Goal: Communication & Community: Answer question/provide support

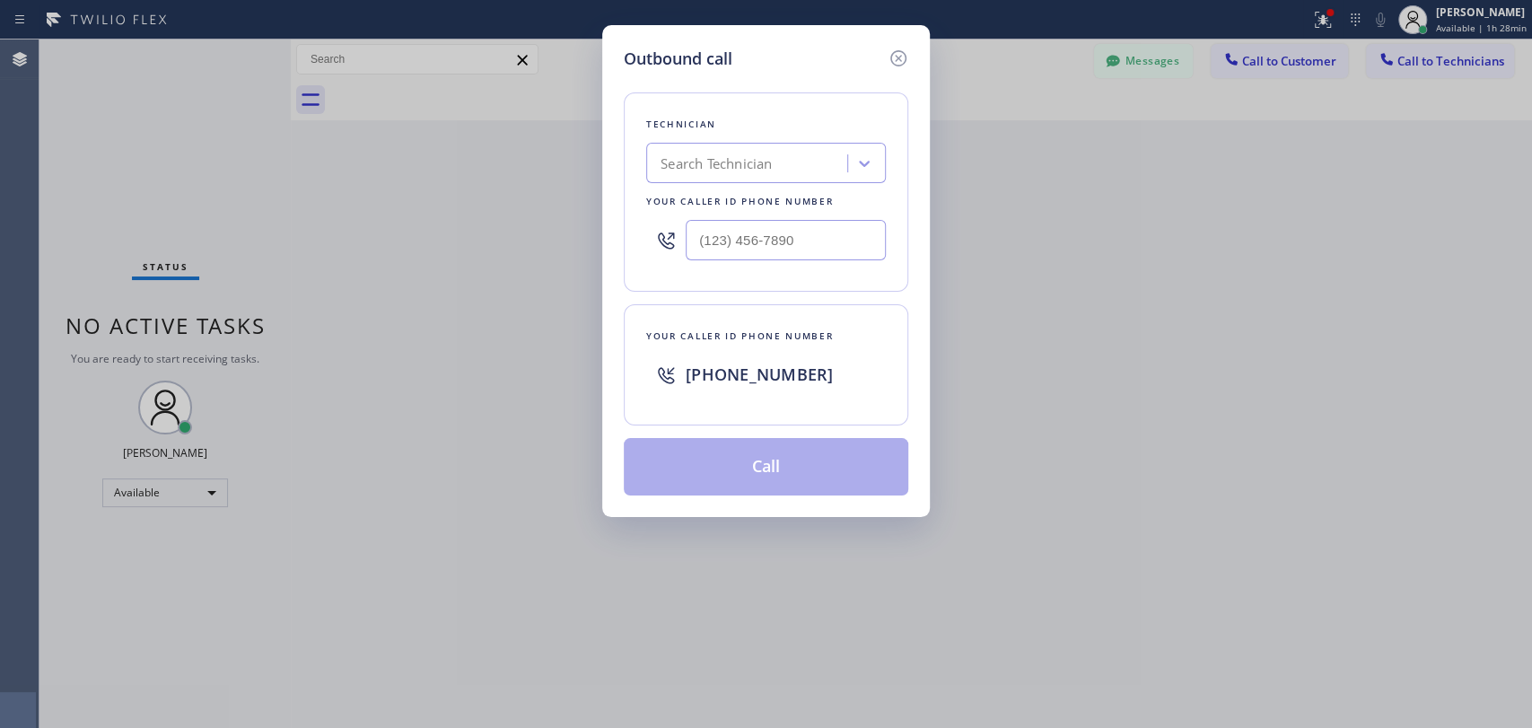
click at [668, 174] on div "Search Technician" at bounding box center [750, 163] width 196 height 31
type input "[PERSON_NAME]"
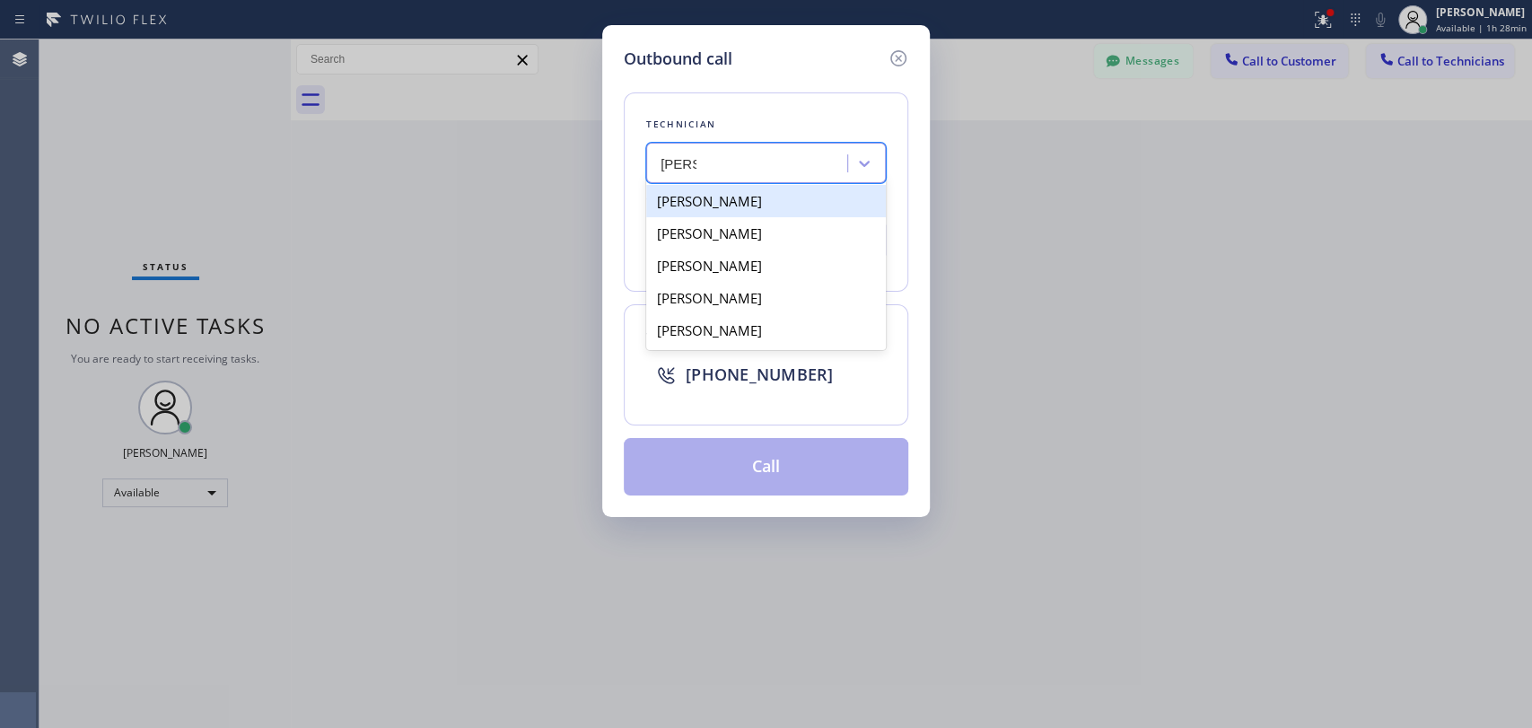
click at [754, 207] on div "[PERSON_NAME]" at bounding box center [766, 201] width 240 height 32
type input "[PHONE_NUMBER]"
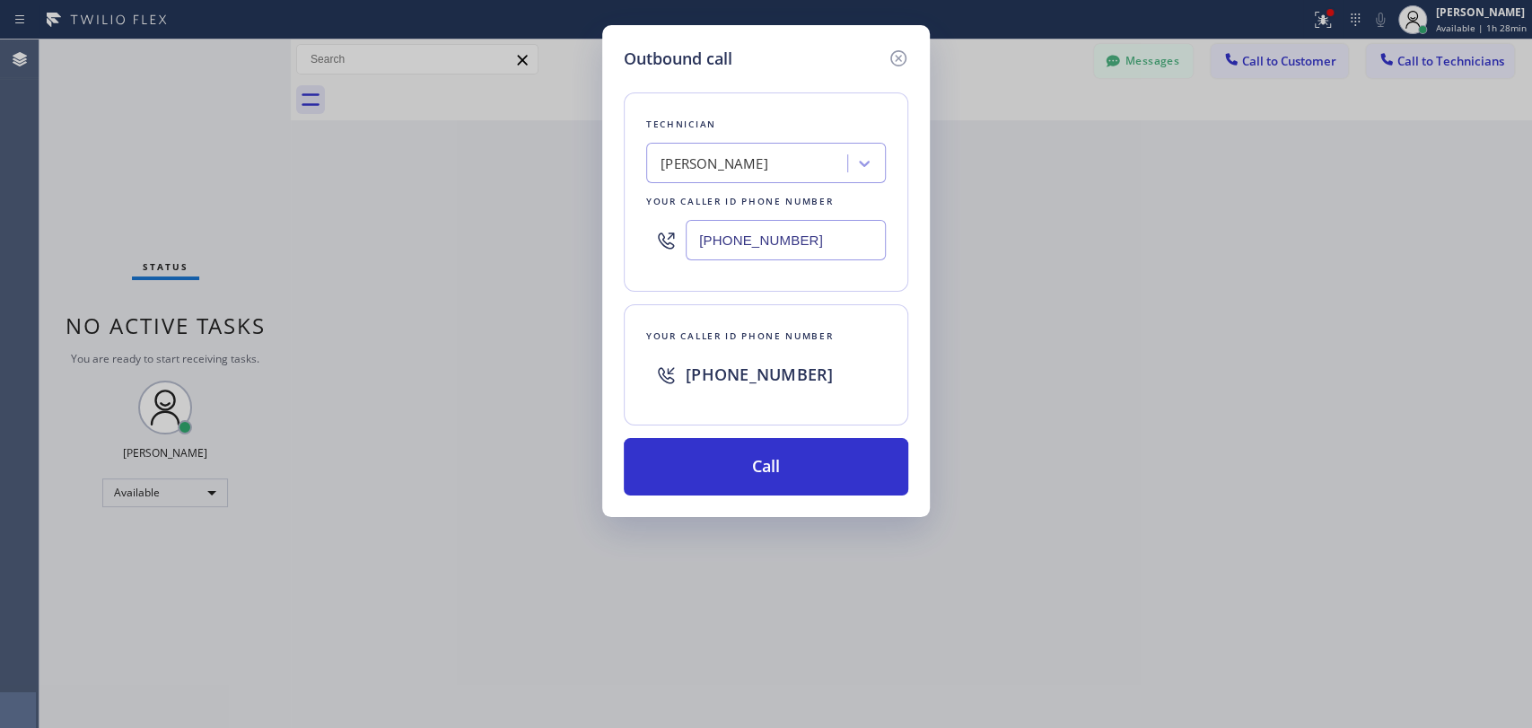
click at [1293, 189] on div "Outbound call Technician [PERSON_NAME] Your caller id phone number [PHONE_NUMBE…" at bounding box center [766, 364] width 1532 height 728
click at [748, 461] on button "Call" at bounding box center [766, 466] width 285 height 57
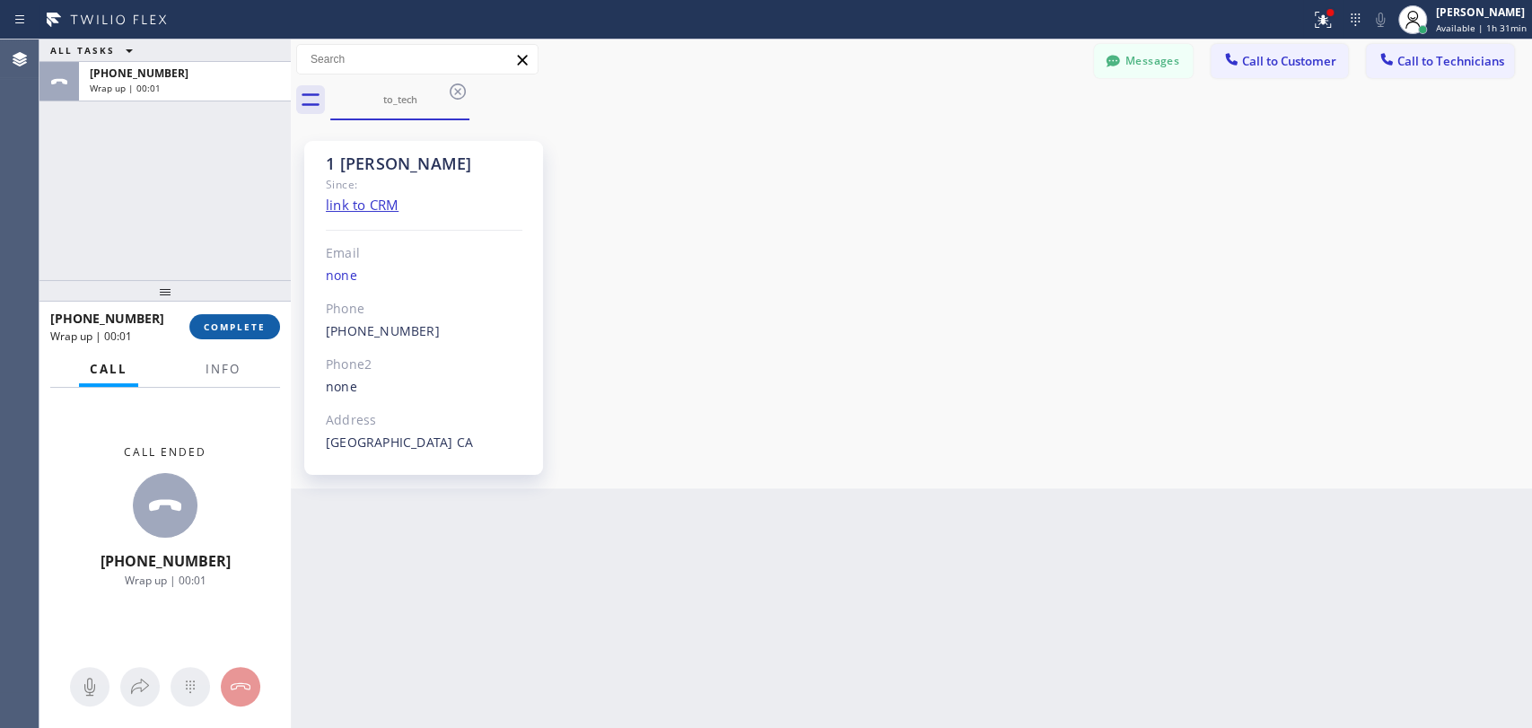
click at [230, 314] on button "COMPLETE" at bounding box center [234, 326] width 91 height 25
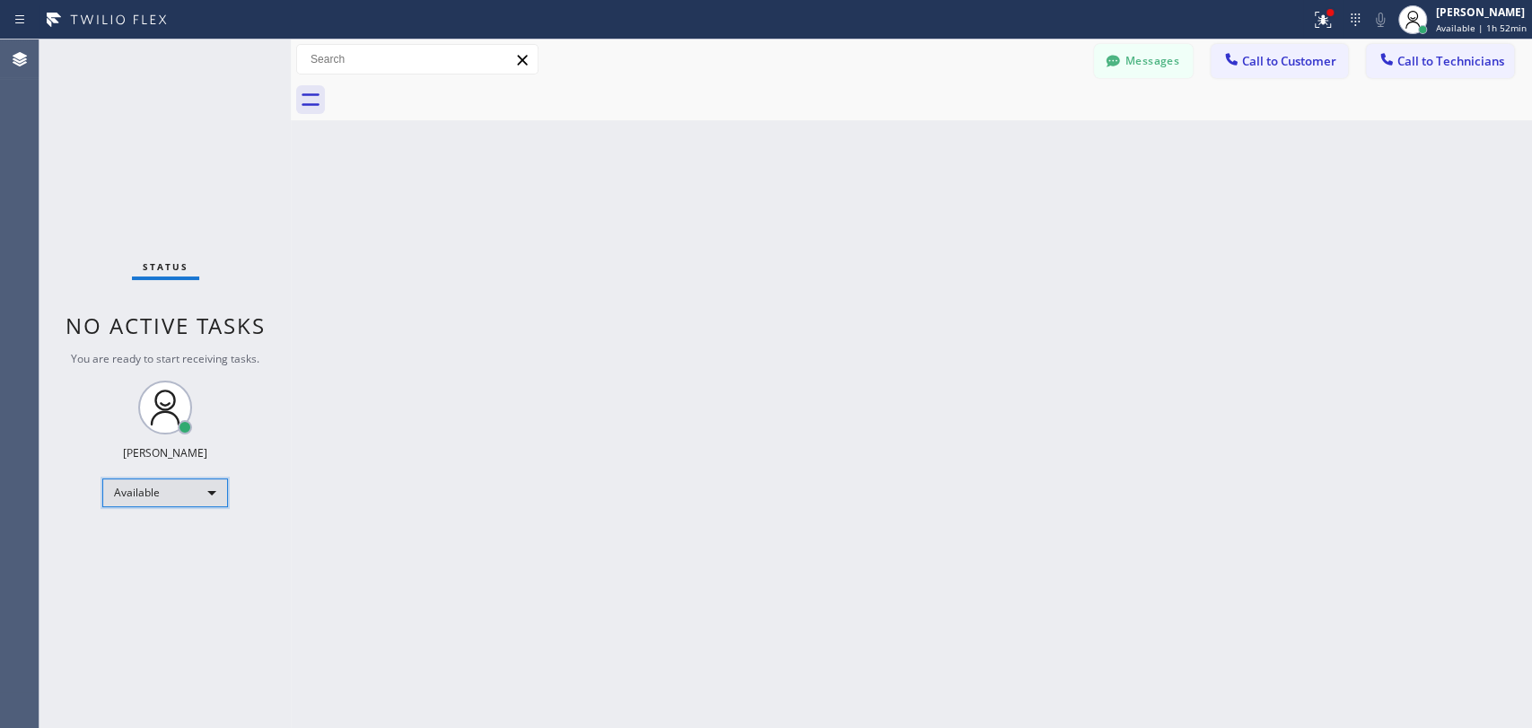
click at [136, 487] on div "Available" at bounding box center [165, 493] width 126 height 29
click at [166, 558] on li "Unavailable" at bounding box center [164, 561] width 122 height 22
click at [1433, 67] on span "Call to Technicians" at bounding box center [1451, 61] width 107 height 16
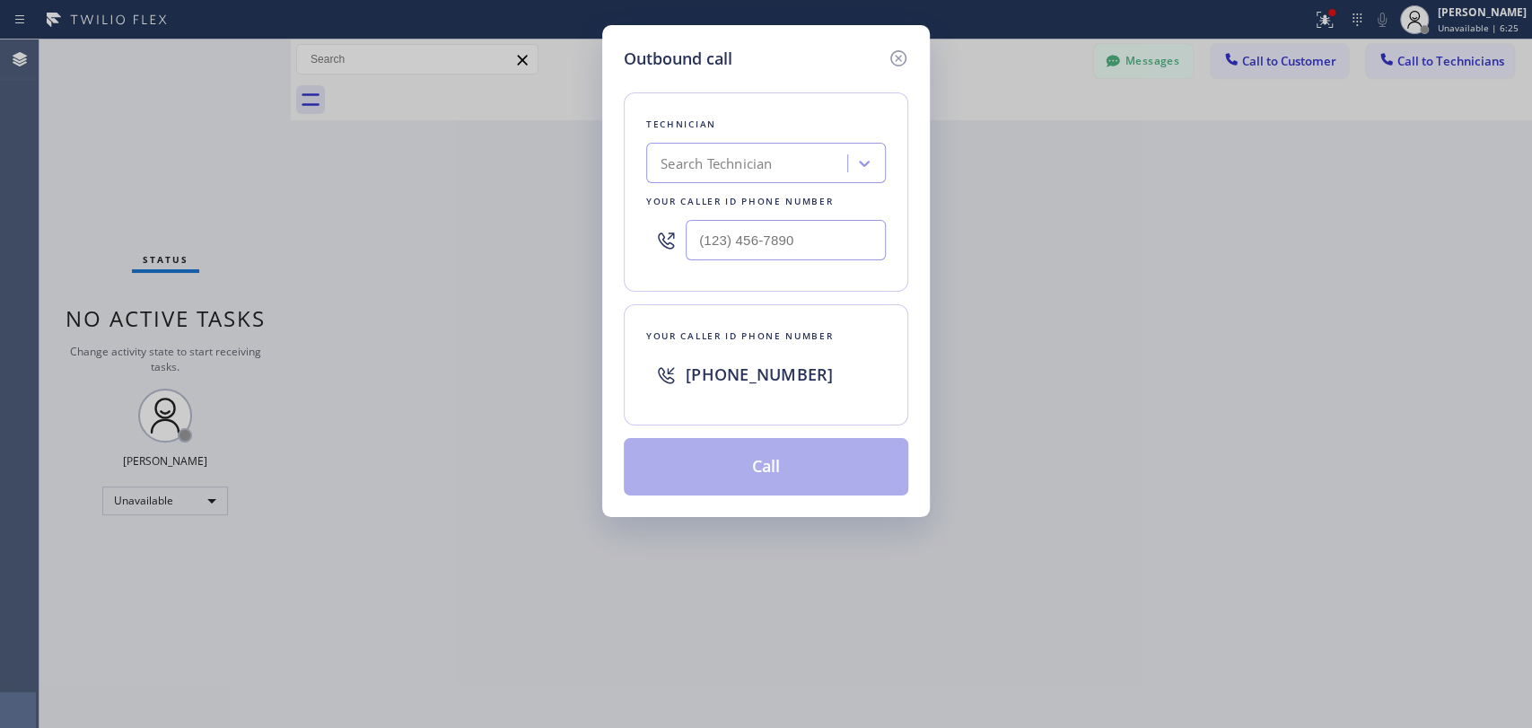
click at [780, 158] on div "Search Technician" at bounding box center [750, 163] width 196 height 31
type input "[PERSON_NAME]"
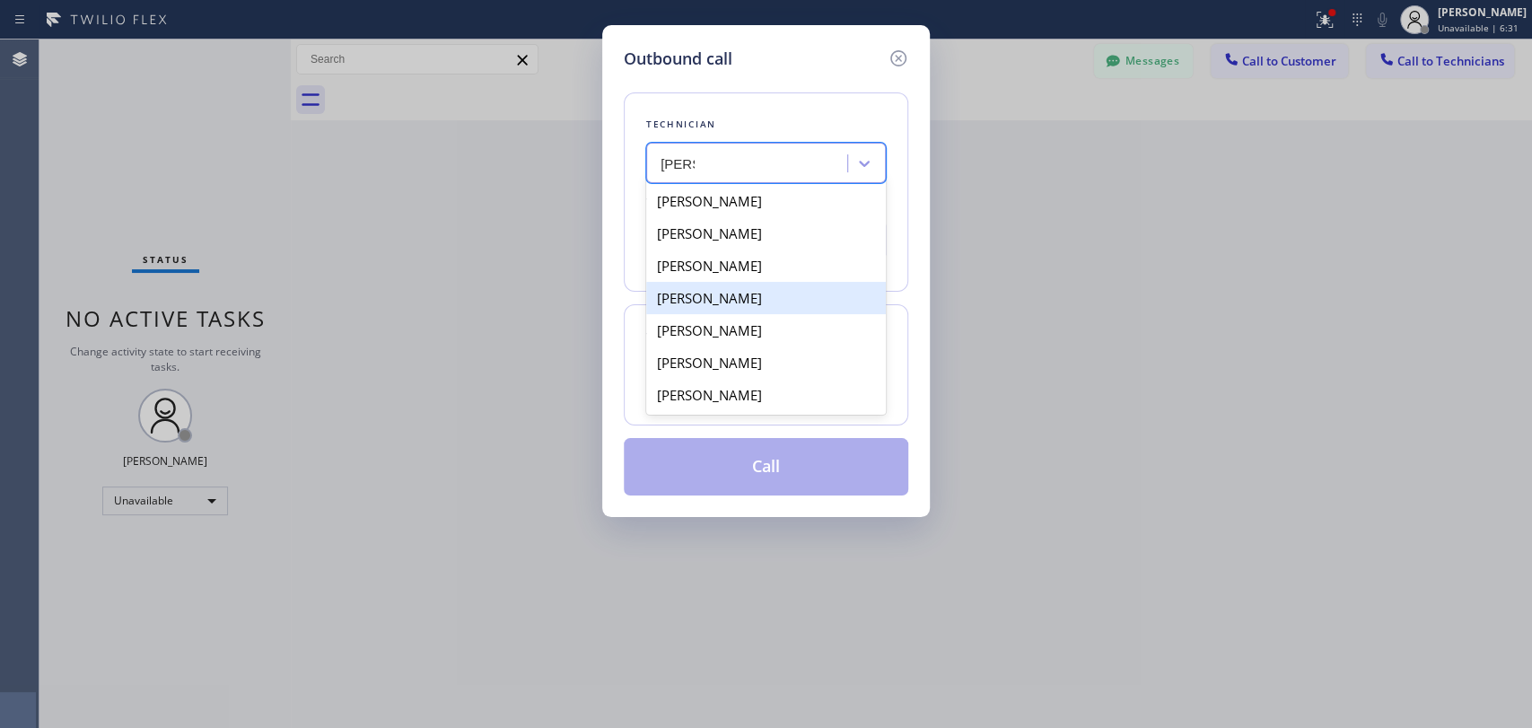
click at [748, 291] on div "[PERSON_NAME]" at bounding box center [766, 298] width 240 height 32
type input "[PHONE_NUMBER]"
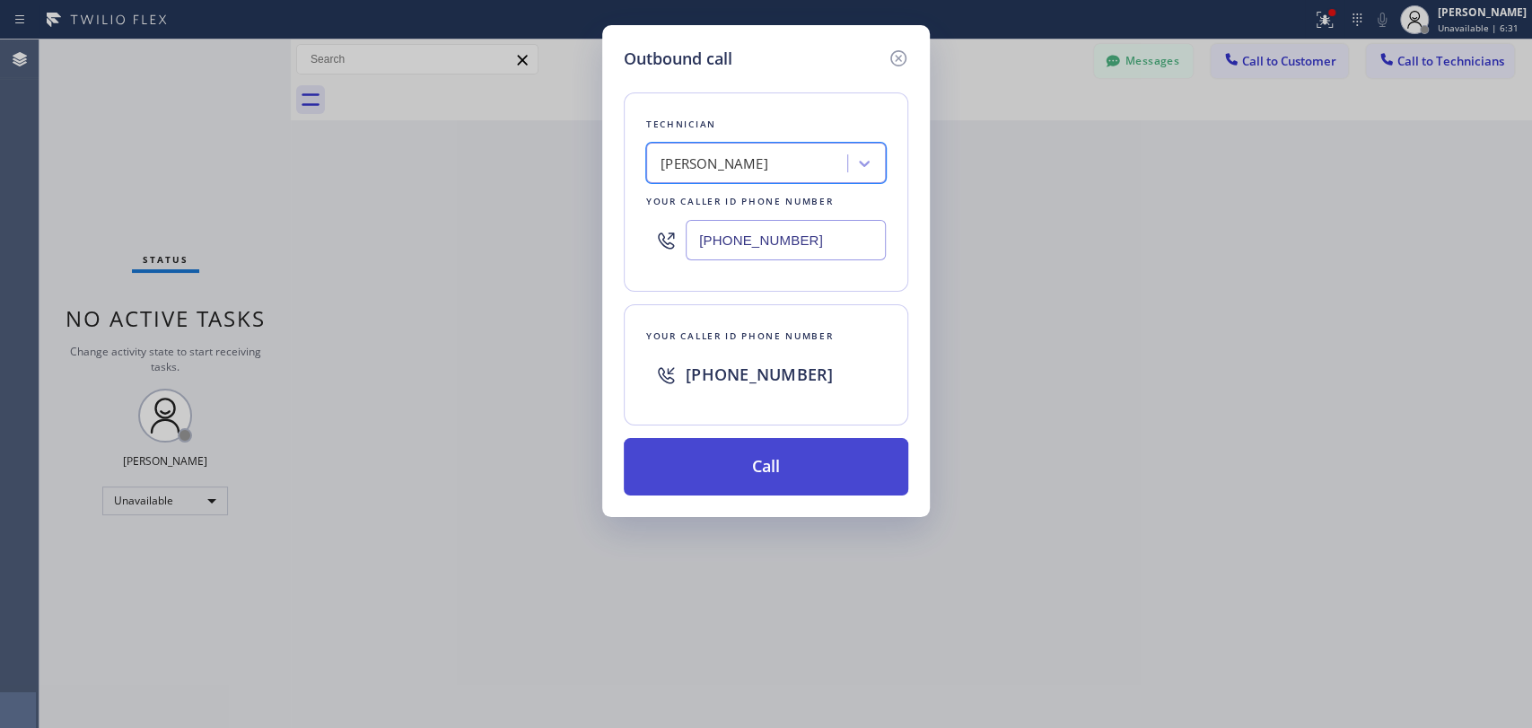
click at [784, 454] on button "Call" at bounding box center [766, 466] width 285 height 57
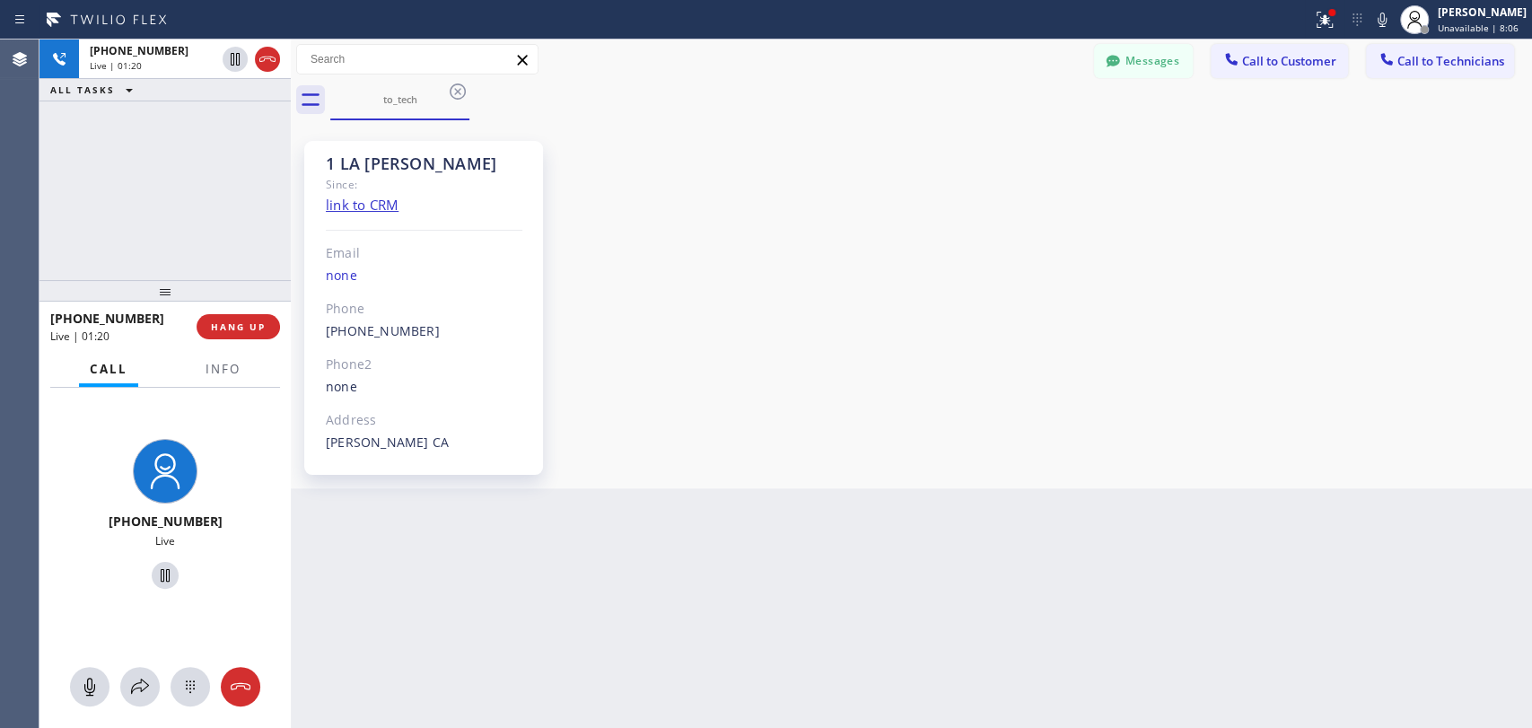
click at [241, 213] on div "[PHONE_NUMBER] Live | 01:20 ALL TASKS ALL TASKS ACTIVE TASKS TASKS IN WRAP UP" at bounding box center [165, 160] width 251 height 241
click at [259, 329] on span "HANG UP" at bounding box center [238, 327] width 55 height 13
click at [248, 325] on span "HANG UP" at bounding box center [238, 327] width 55 height 13
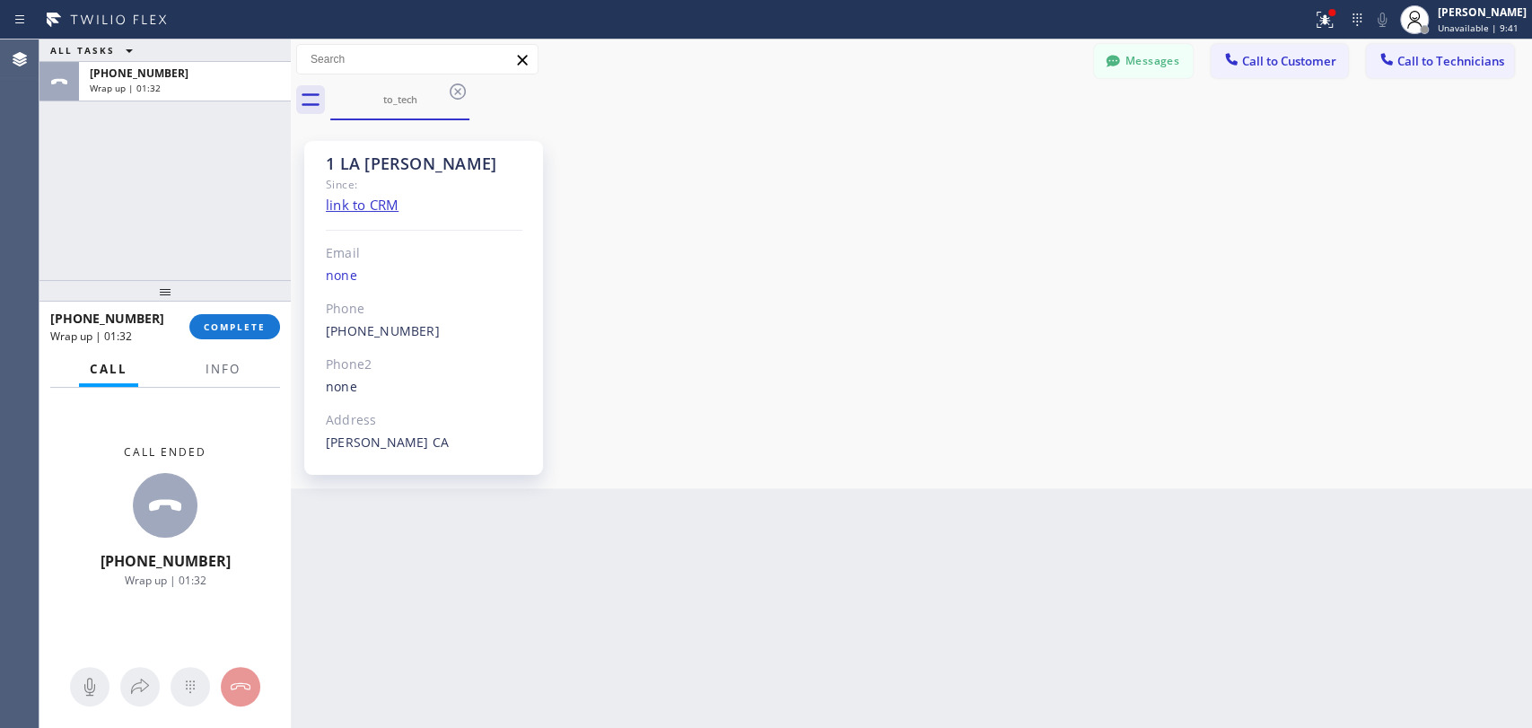
click at [1352, 497] on div "Back to Dashboard Change Sender ID Customers Technicians PH Para Hossein [DATE]…" at bounding box center [912, 384] width 1242 height 689
click at [237, 319] on button "COMPLETE" at bounding box center [234, 326] width 91 height 25
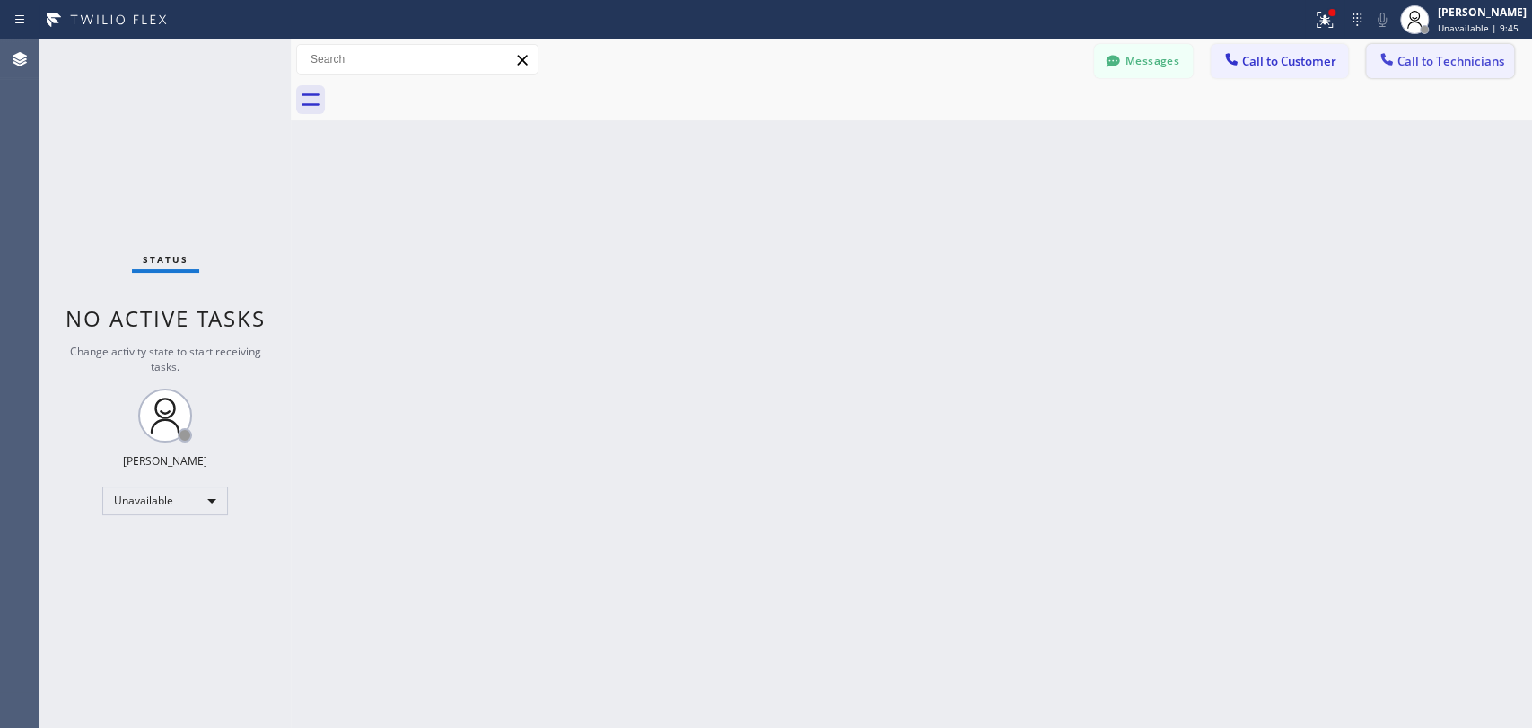
click at [1450, 59] on span "Call to Technicians" at bounding box center [1451, 61] width 107 height 16
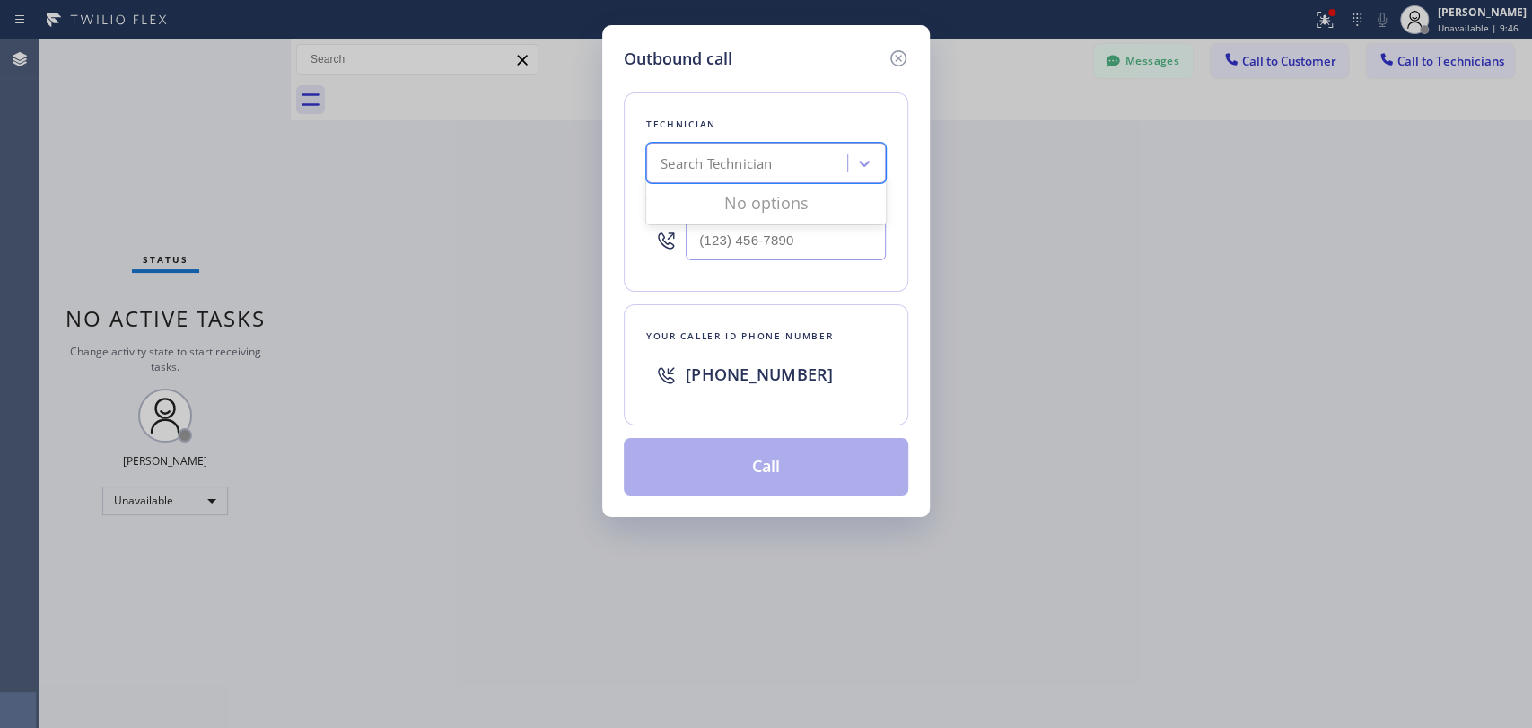
click at [804, 177] on div "Search Technician" at bounding box center [750, 163] width 196 height 31
type input "antho"
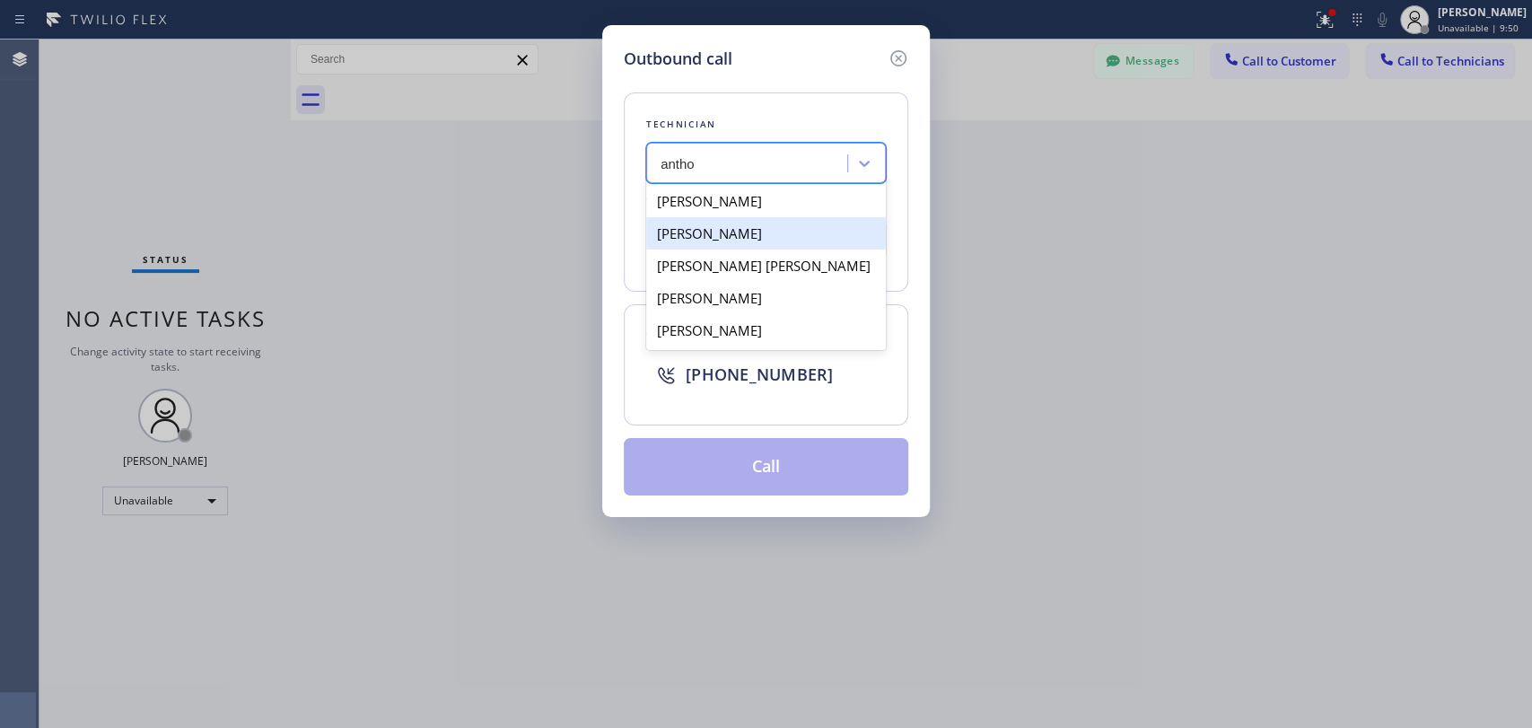
click at [759, 229] on div "[PERSON_NAME]" at bounding box center [766, 233] width 240 height 32
type input "[PHONE_NUMBER]"
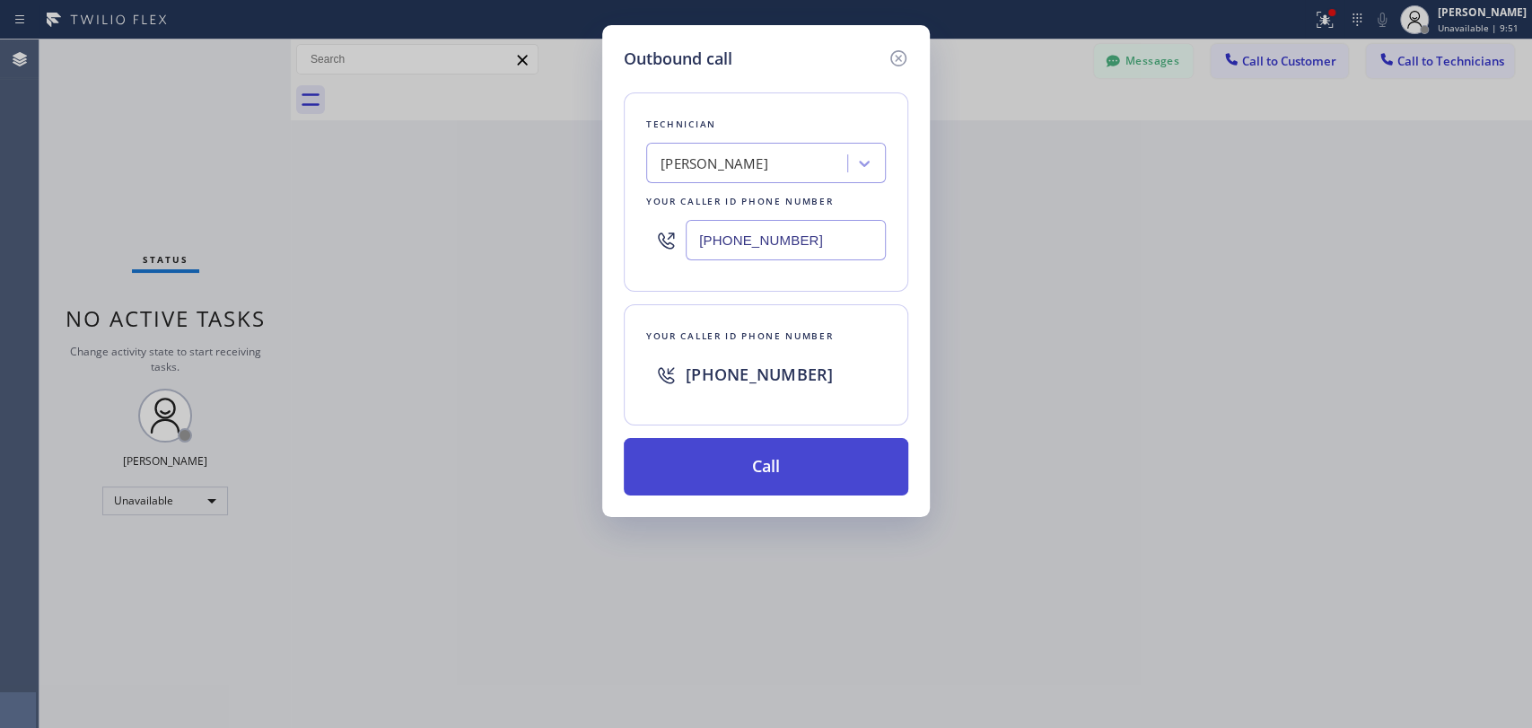
click at [707, 446] on button "Call" at bounding box center [766, 466] width 285 height 57
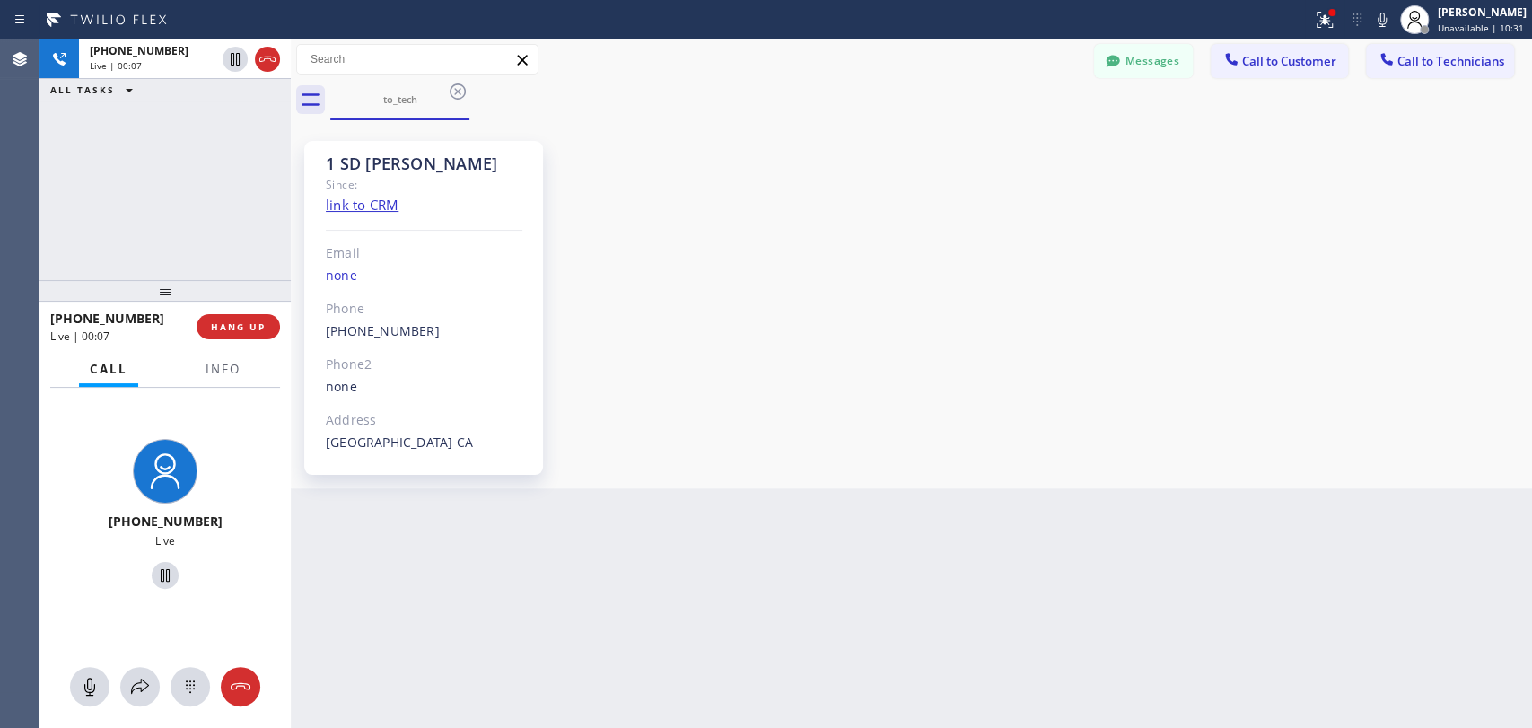
scroll to position [4693, 0]
click at [246, 325] on span "HANG UP" at bounding box center [238, 327] width 55 height 13
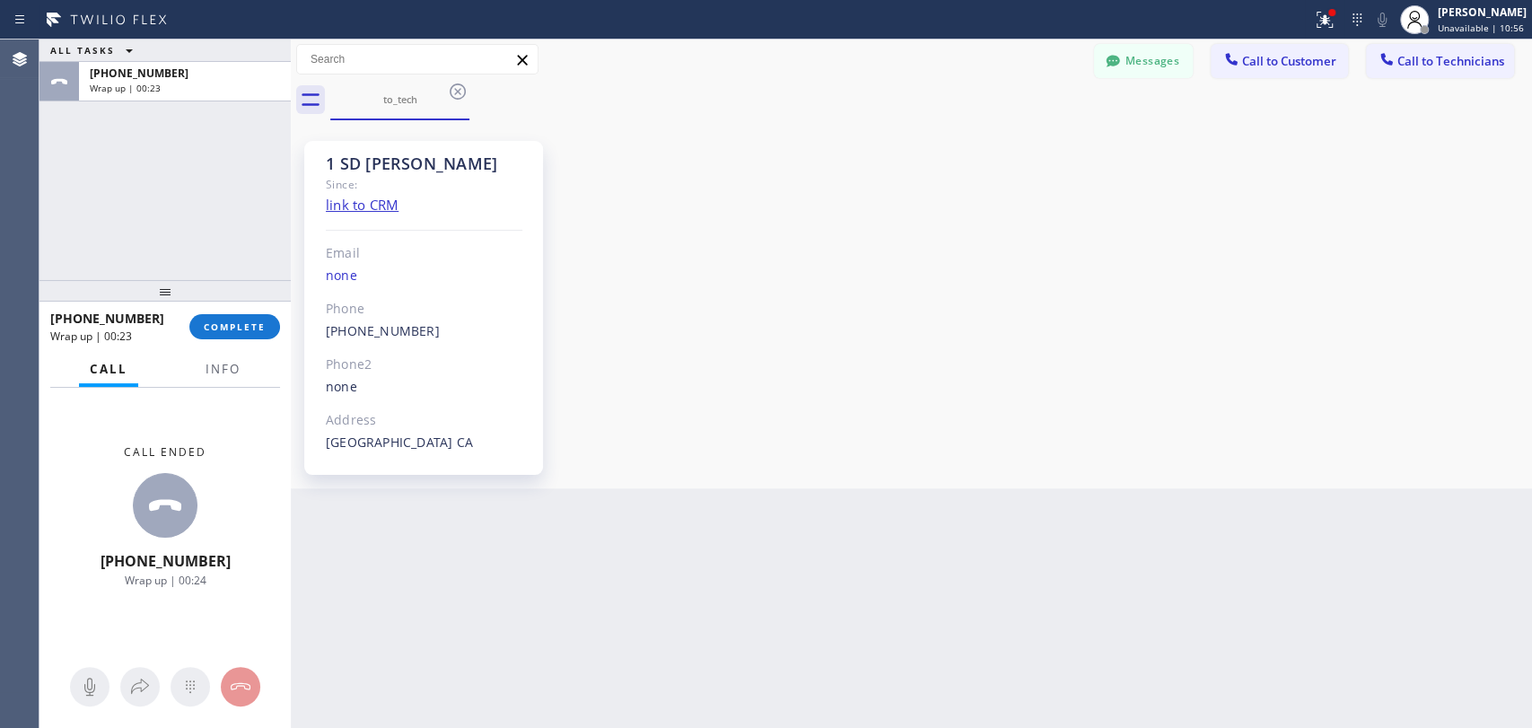
click at [246, 335] on button "COMPLETE" at bounding box center [234, 326] width 91 height 25
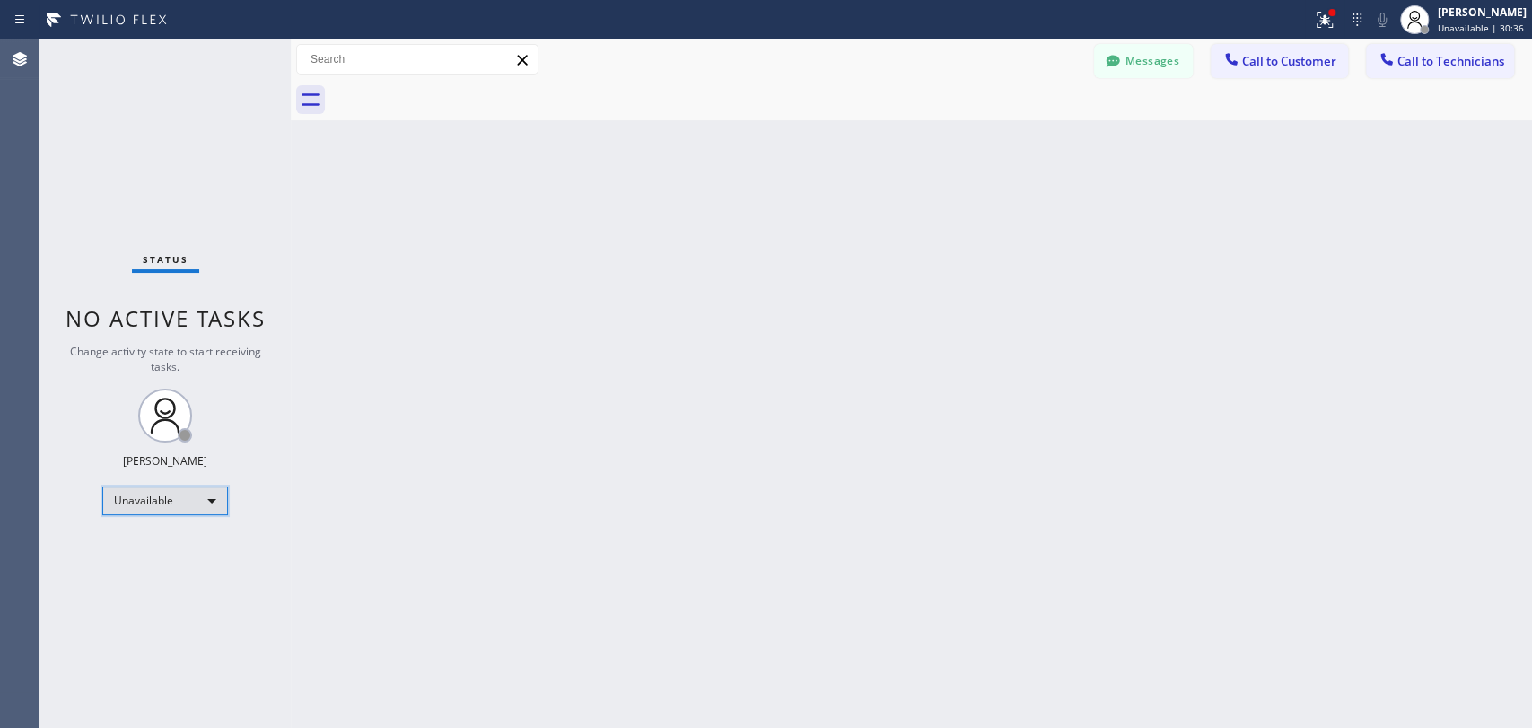
click at [179, 505] on div "Unavailable" at bounding box center [165, 501] width 126 height 29
click at [174, 541] on li "Available" at bounding box center [164, 546] width 122 height 22
click at [1439, 66] on span "Call to Technicians" at bounding box center [1451, 61] width 107 height 16
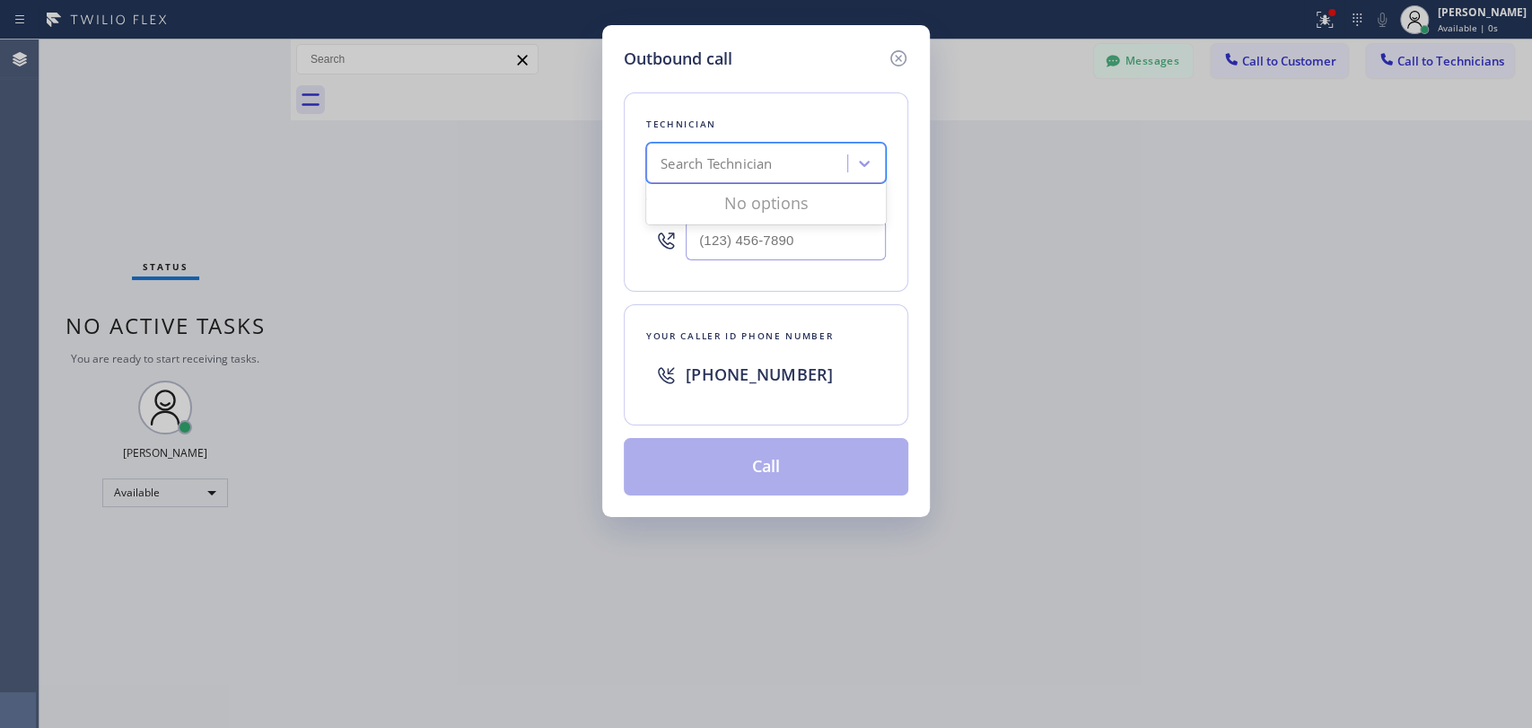
click at [799, 162] on div "Search Technician" at bounding box center [750, 163] width 196 height 31
type input "[PERSON_NAME]"
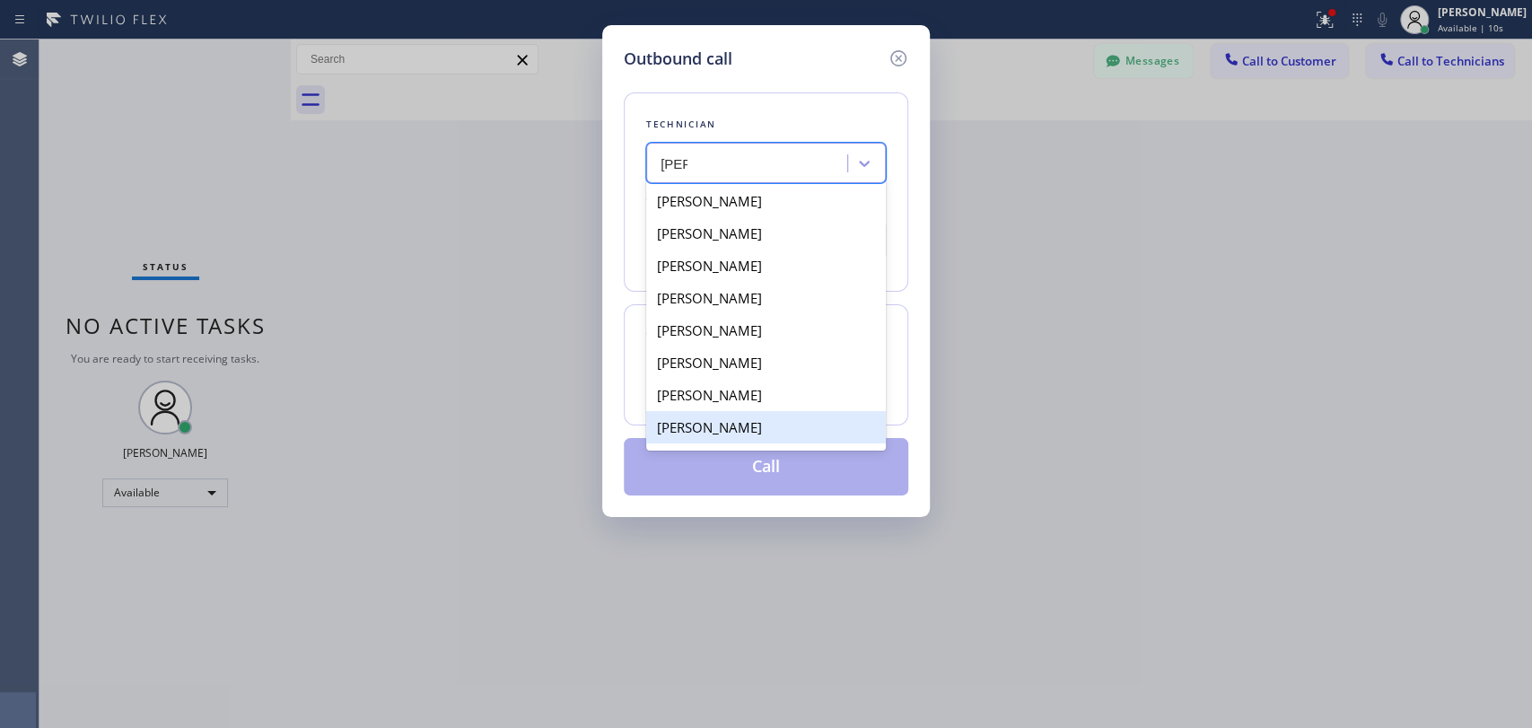
drag, startPoint x: 781, startPoint y: 365, endPoint x: 732, endPoint y: 438, distance: 87.9
click at [732, 438] on div "[PERSON_NAME] [PERSON_NAME] [PERSON_NAME] [PERSON_NAME] [PERSON_NAME] [PERSON_N…" at bounding box center [766, 315] width 240 height 269
click at [726, 433] on div "[PERSON_NAME]" at bounding box center [766, 427] width 240 height 32
type input "[PHONE_NUMBER]"
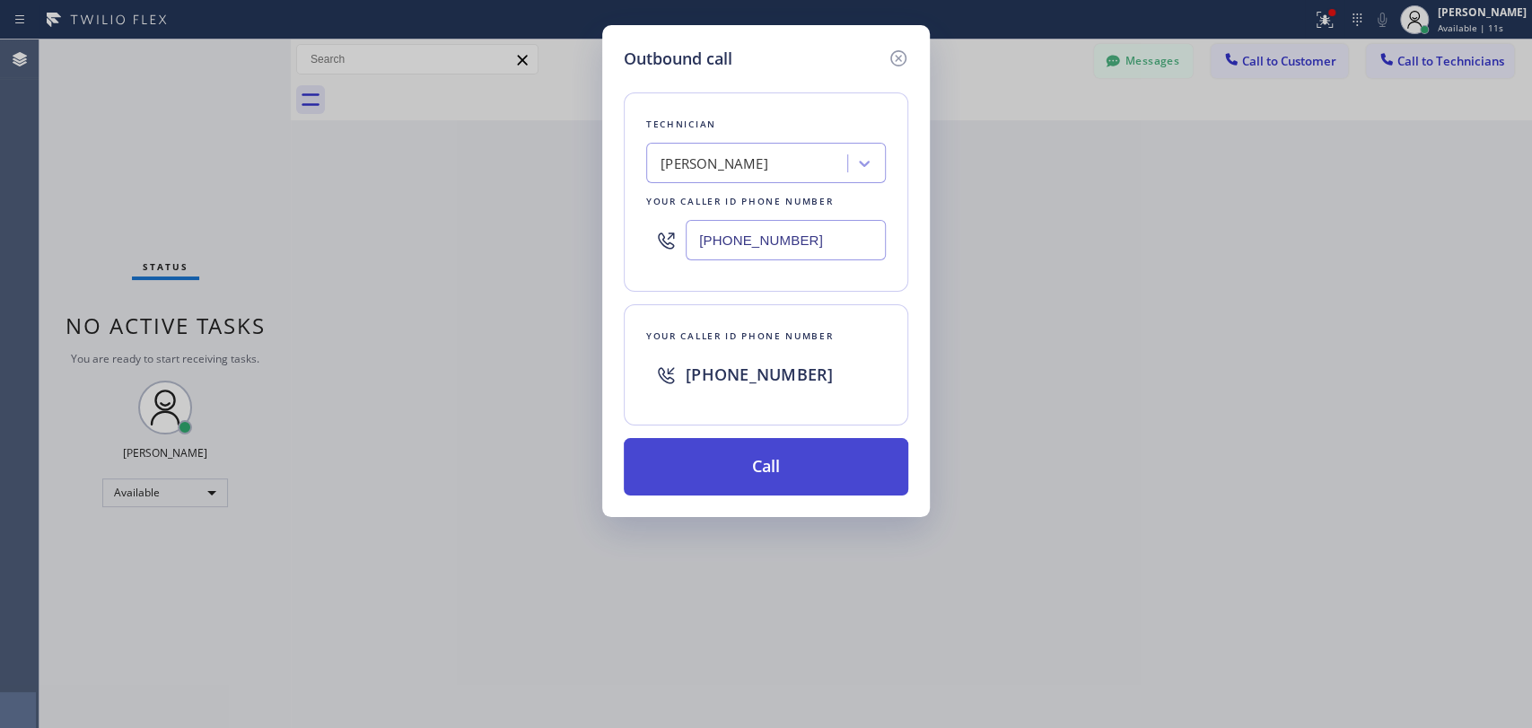
click at [734, 465] on button "Call" at bounding box center [766, 466] width 285 height 57
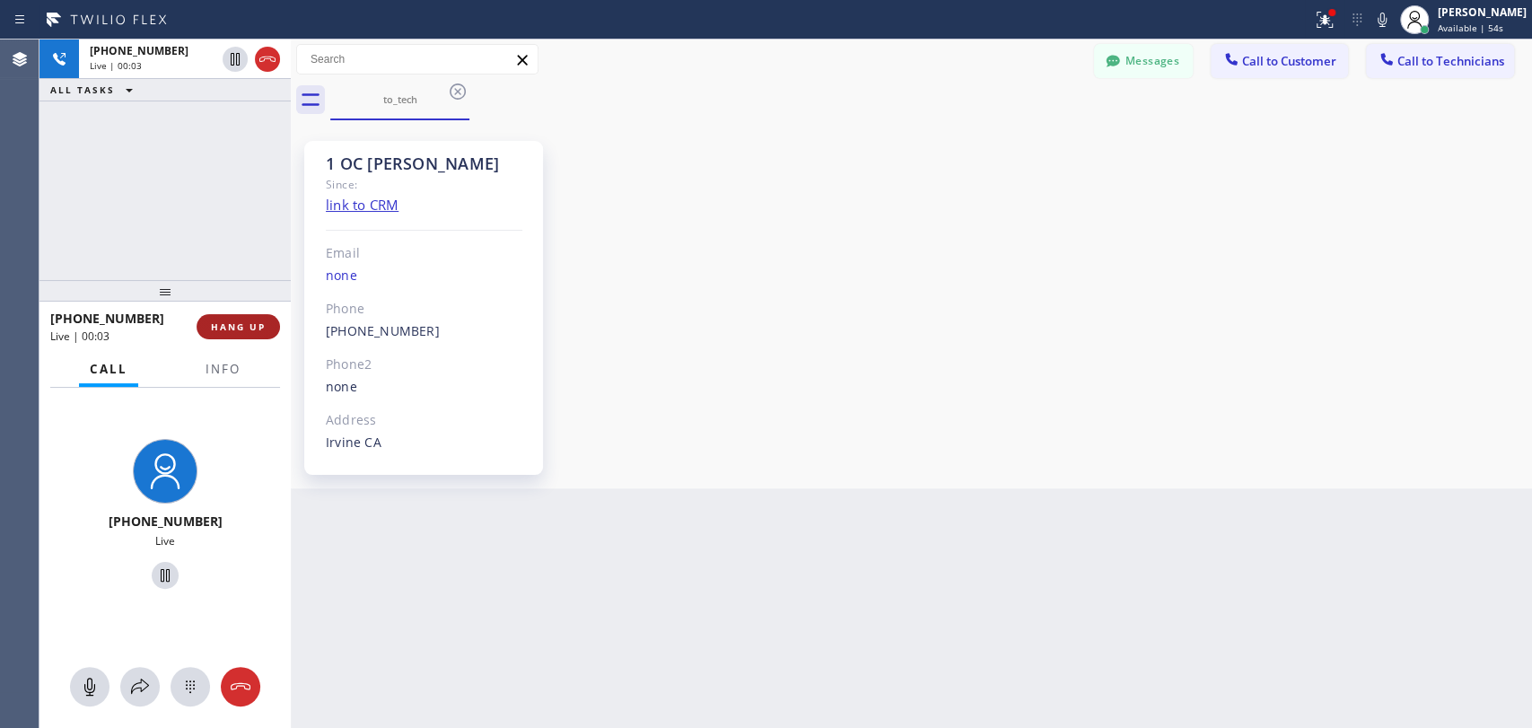
click at [257, 333] on button "HANG UP" at bounding box center [238, 326] width 83 height 25
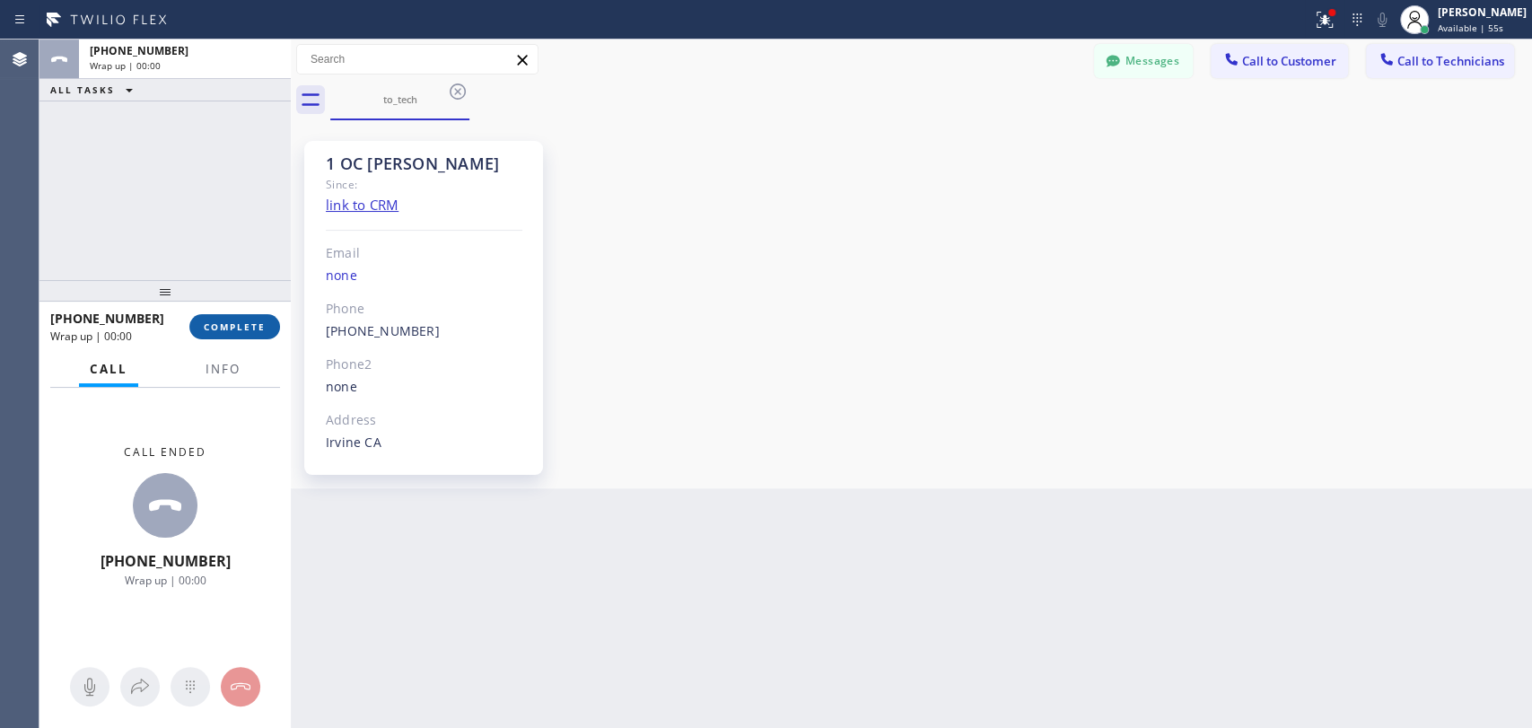
click at [229, 329] on span "COMPLETE" at bounding box center [235, 327] width 62 height 13
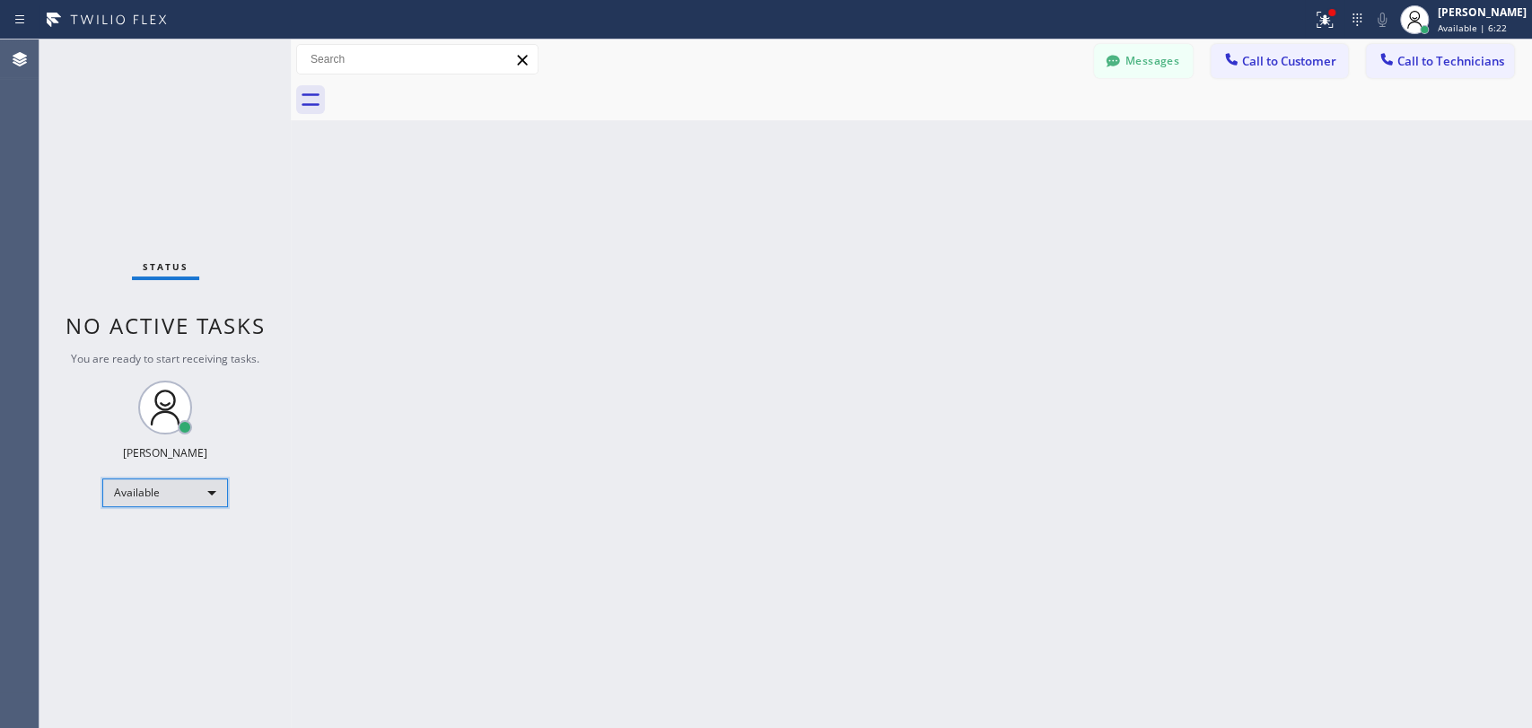
click at [203, 489] on div "Available" at bounding box center [165, 493] width 126 height 29
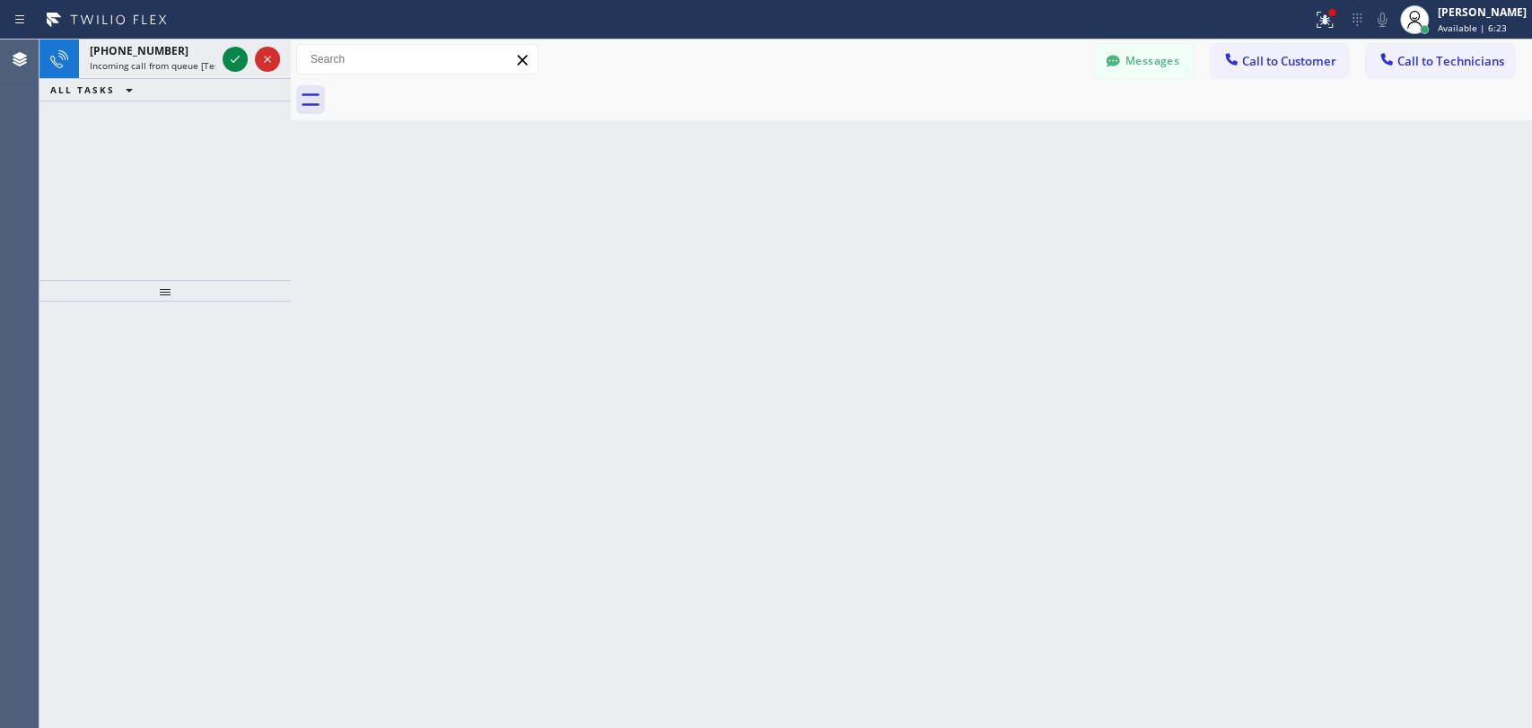
click at [175, 523] on div at bounding box center [165, 515] width 251 height 426
click at [1453, 15] on div "[PERSON_NAME]" at bounding box center [1482, 11] width 89 height 15
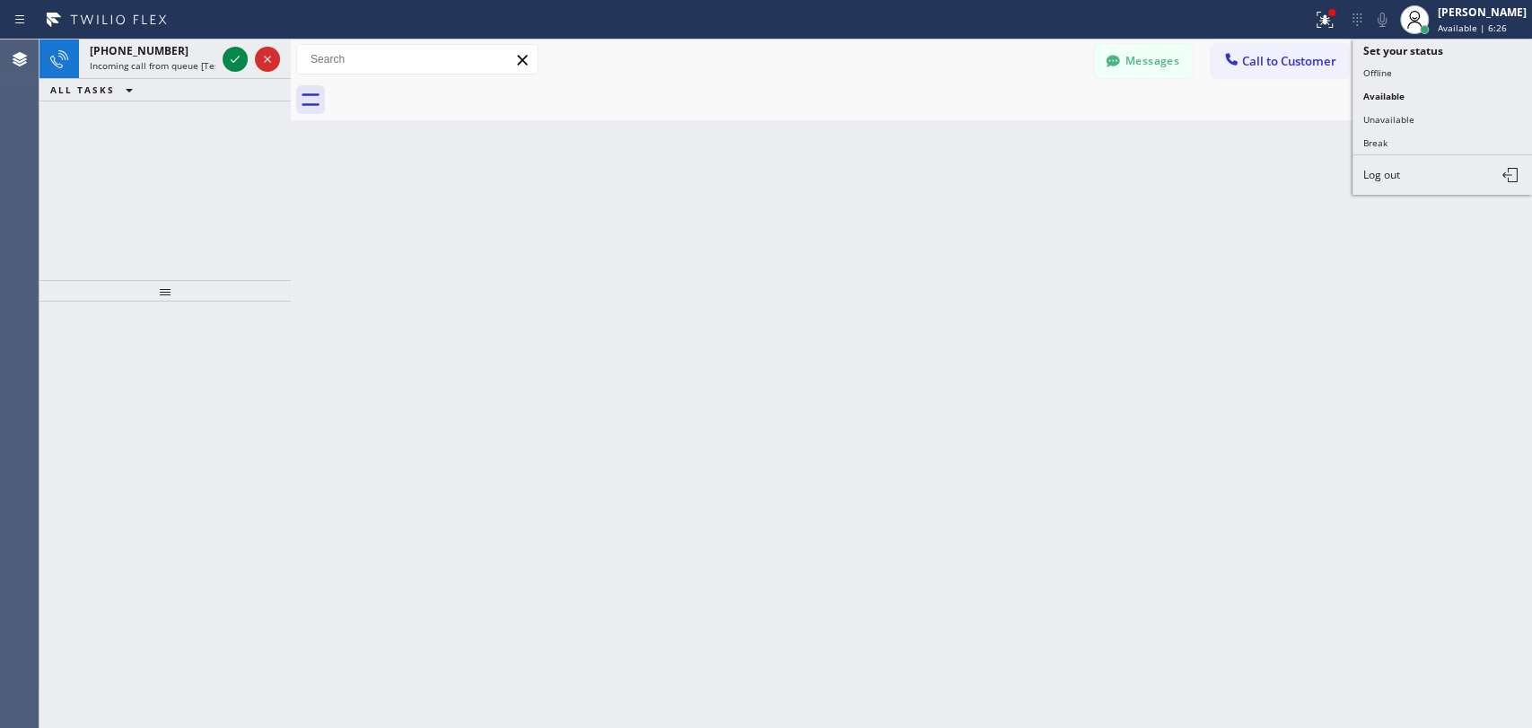
click at [672, 172] on div "Back to Dashboard Change Sender ID Customers Technicians PH Para Hossein [DATE]…" at bounding box center [912, 384] width 1242 height 689
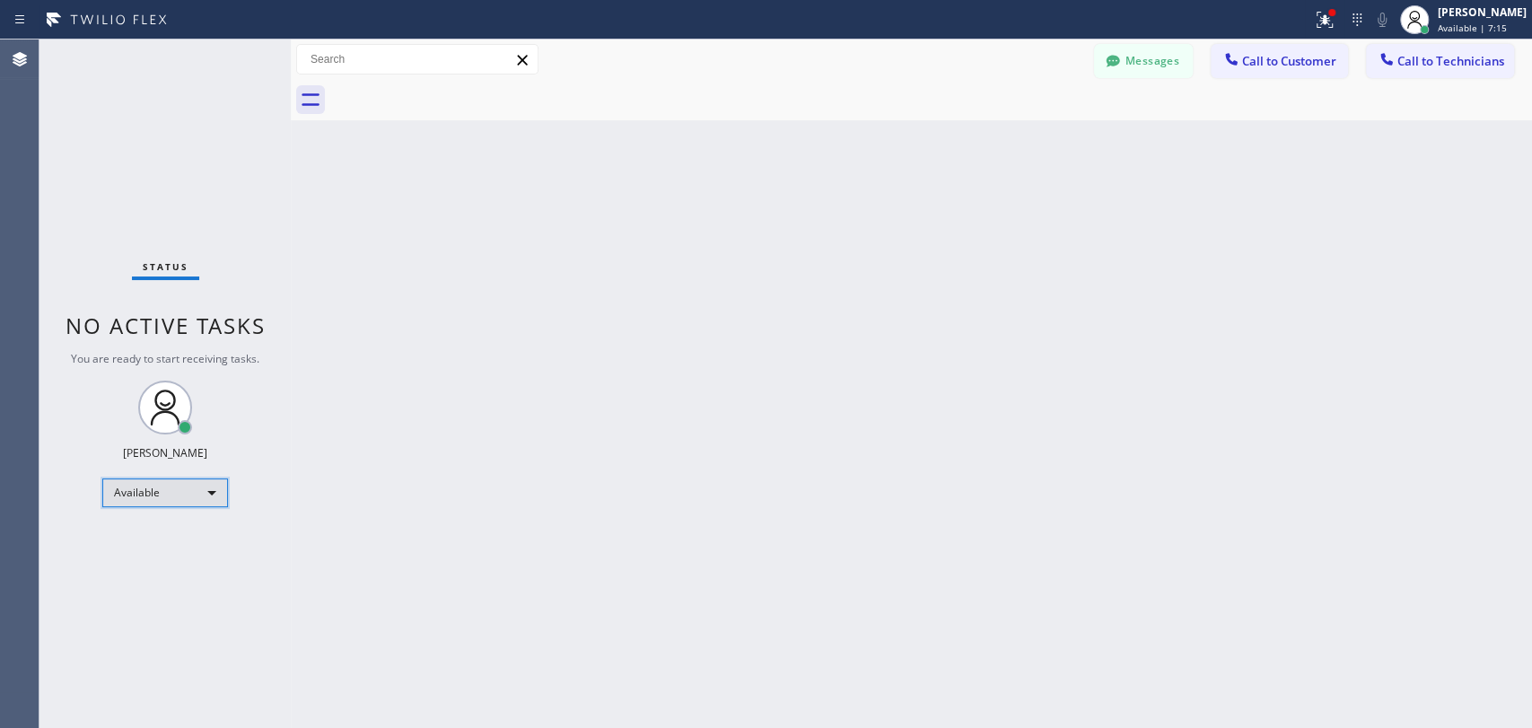
click at [165, 494] on div "Available" at bounding box center [165, 493] width 126 height 29
click at [151, 520] on li "Offline" at bounding box center [164, 516] width 122 height 22
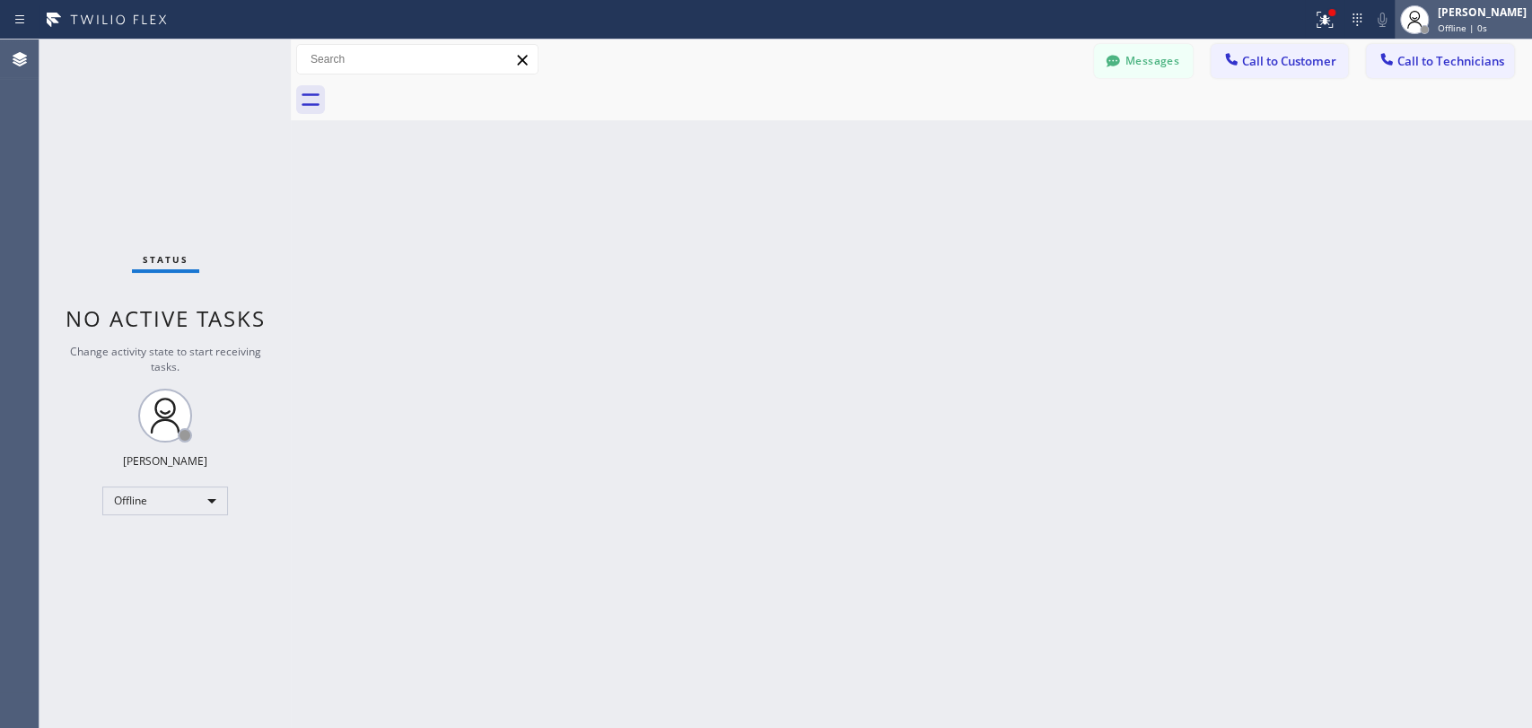
click at [1479, 17] on div "[PERSON_NAME]" at bounding box center [1482, 11] width 89 height 15
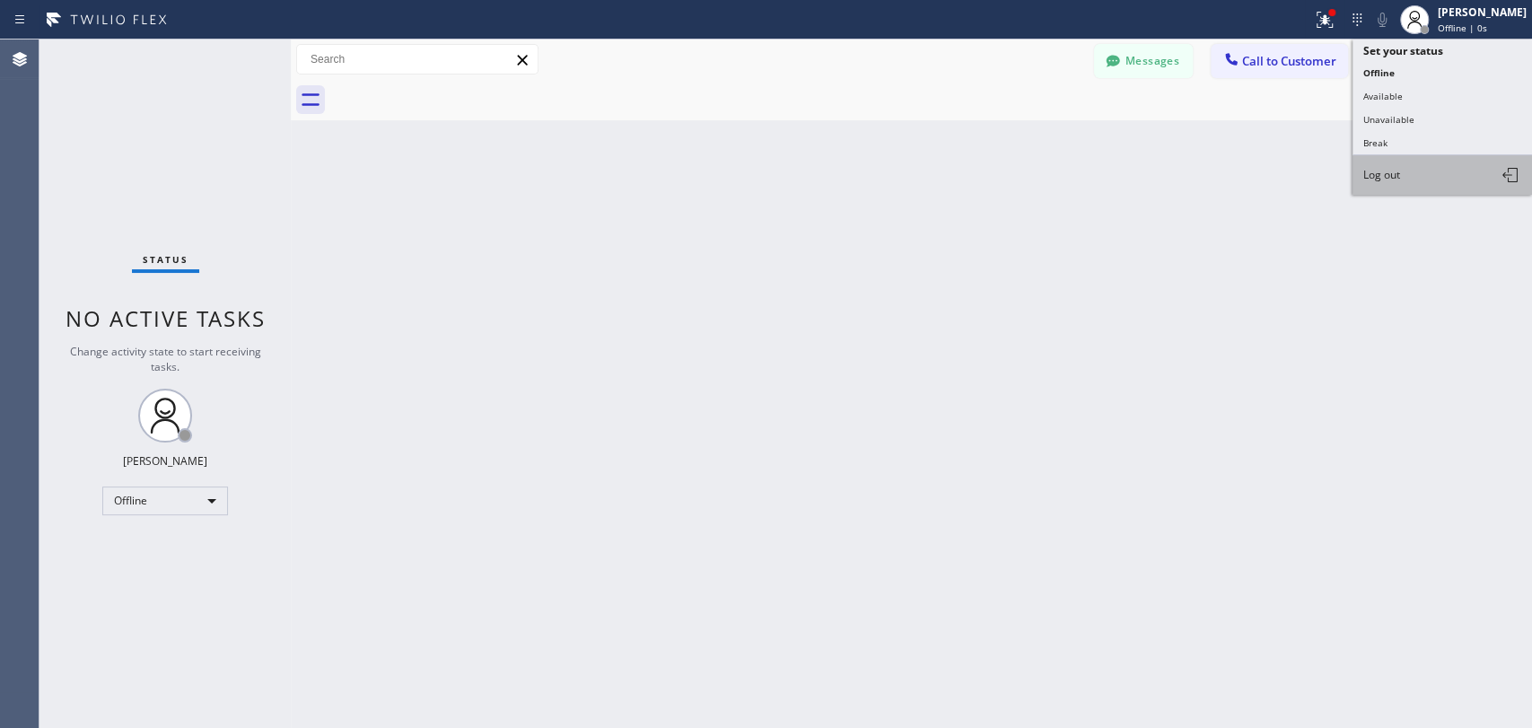
click at [1361, 175] on button "Log out" at bounding box center [1443, 175] width 180 height 40
